Goal: Find specific page/section: Find specific page/section

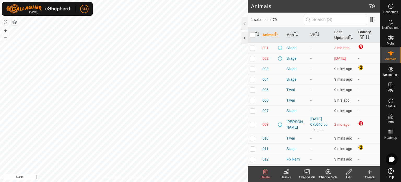
click at [245, 36] on div at bounding box center [245, 38] width 6 height 13
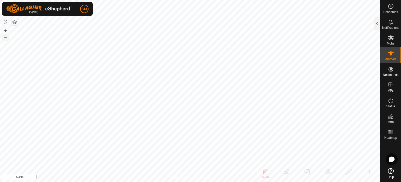
click at [4, 38] on button "–" at bounding box center [5, 37] width 6 height 6
click at [197, 0] on html "SM Schedules Notifications Mobs Animals Neckbands VPs Status Infra Heatmap Help…" at bounding box center [200, 91] width 401 height 182
click at [6, 31] on button "+" at bounding box center [5, 30] width 6 height 6
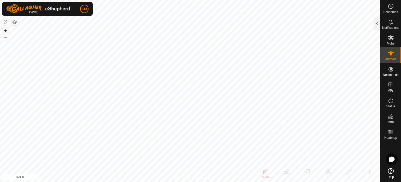
click at [5, 29] on button "+" at bounding box center [5, 30] width 6 height 6
click at [377, 26] on div at bounding box center [377, 23] width 6 height 13
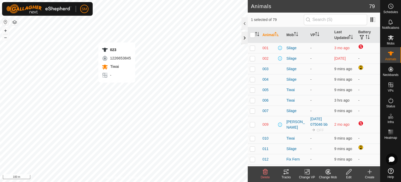
checkbox input "true"
checkbox input "false"
click at [257, 34] on icon "Activate to sort" at bounding box center [257, 34] width 4 height 4
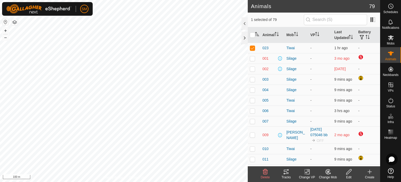
click at [286, 175] on div "Tracks" at bounding box center [286, 177] width 21 height 5
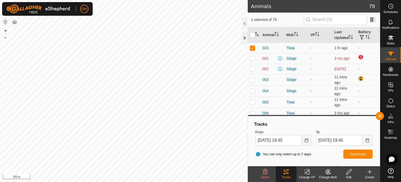
click at [243, 41] on div at bounding box center [245, 38] width 6 height 13
